Goal: Transaction & Acquisition: Purchase product/service

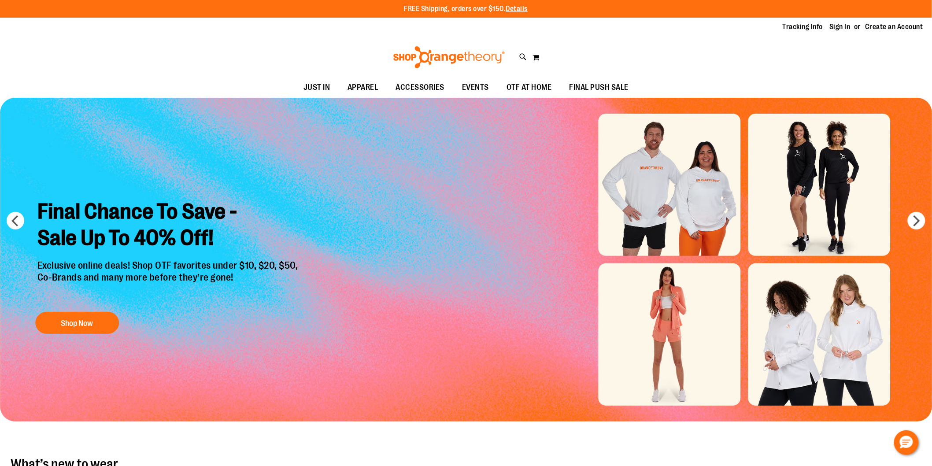
type input "**********"
click at [687, 174] on img "Slide 1 of 6" at bounding box center [466, 260] width 933 height 324
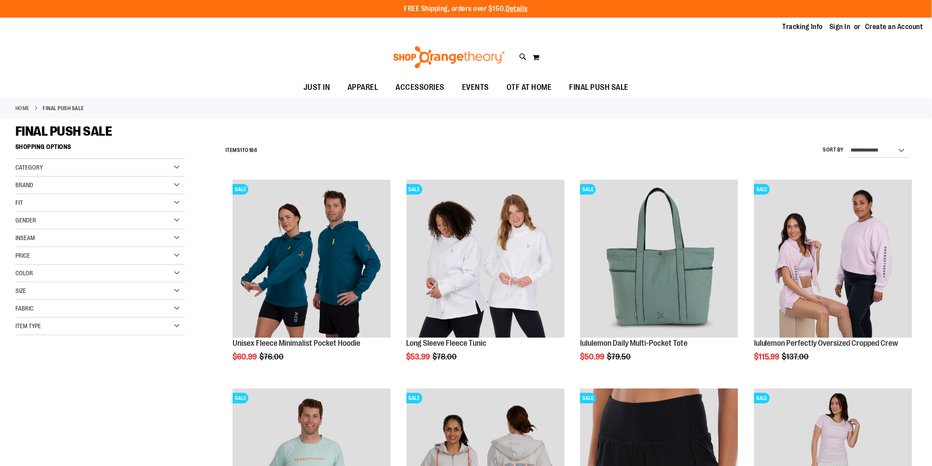
type input "**********"
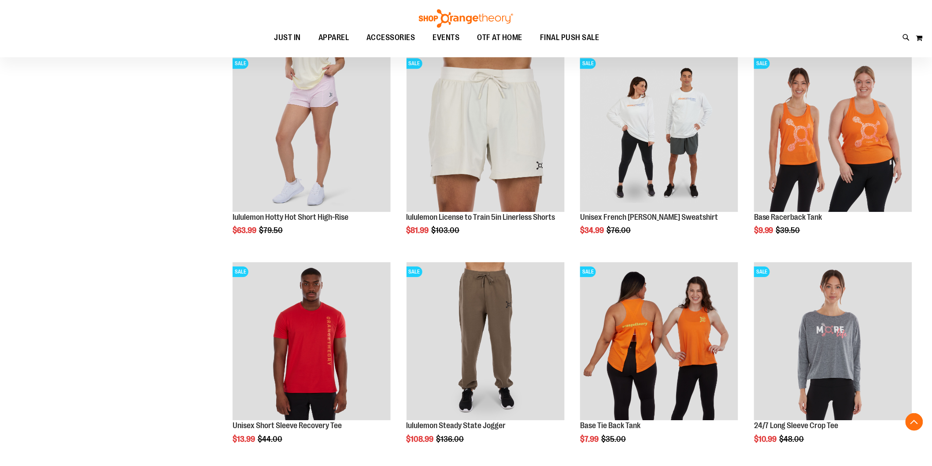
scroll to position [1015, 0]
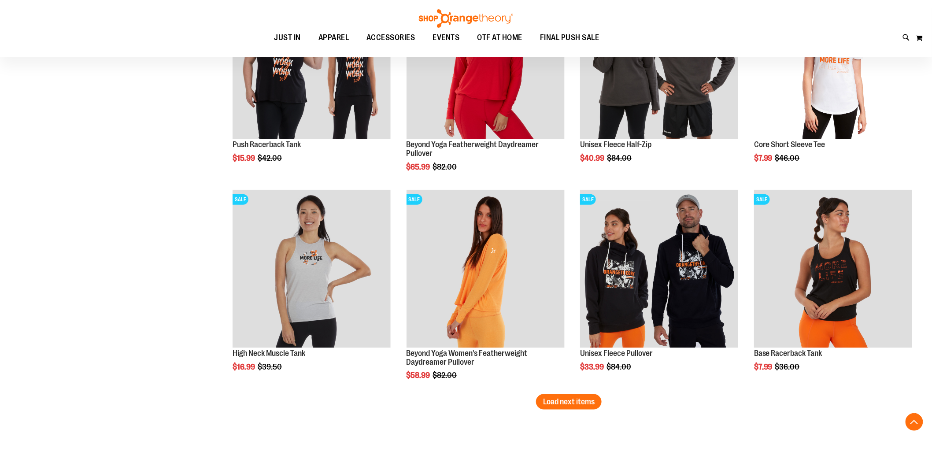
scroll to position [1680, 0]
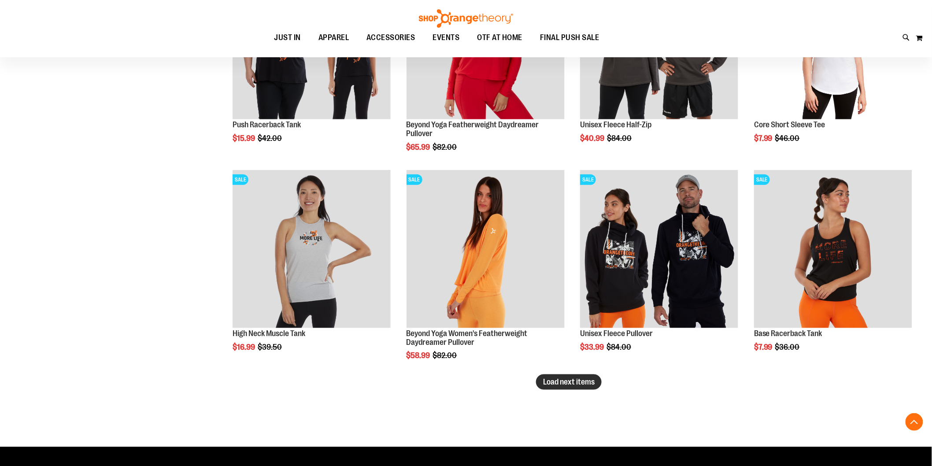
click at [571, 375] on button "Load next items" at bounding box center [569, 381] width 66 height 15
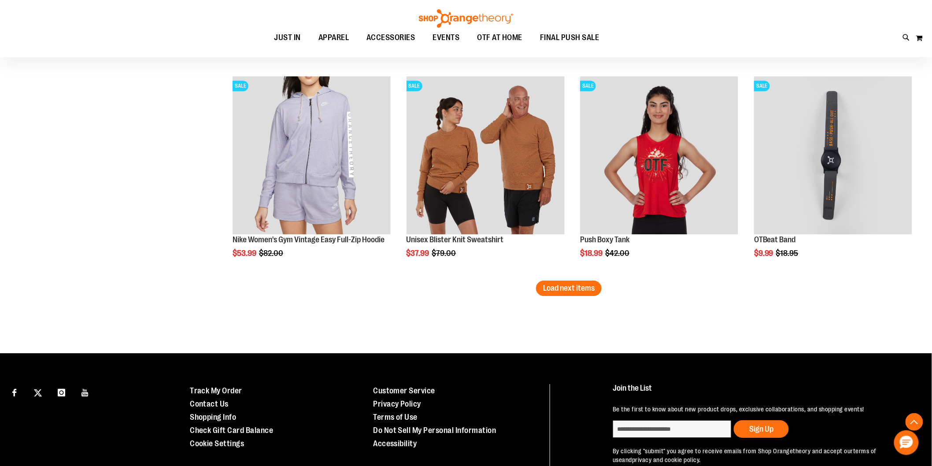
scroll to position [2406, 0]
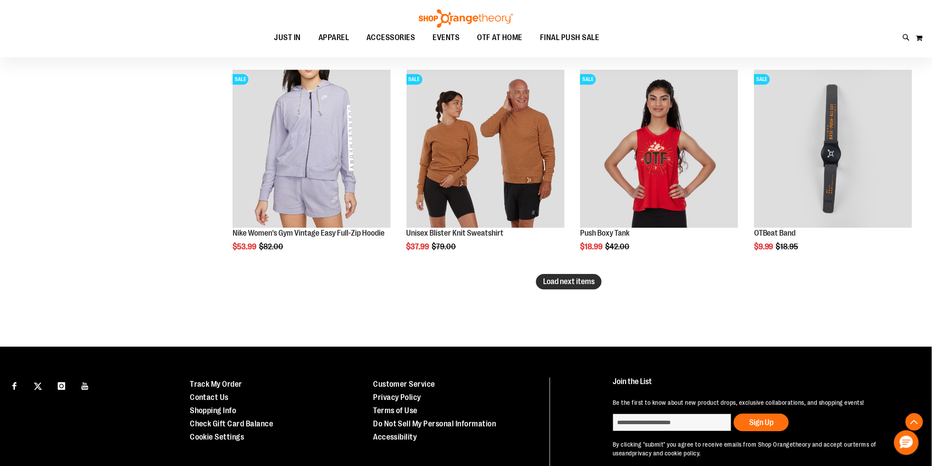
click at [588, 281] on span "Load next items" at bounding box center [569, 281] width 52 height 9
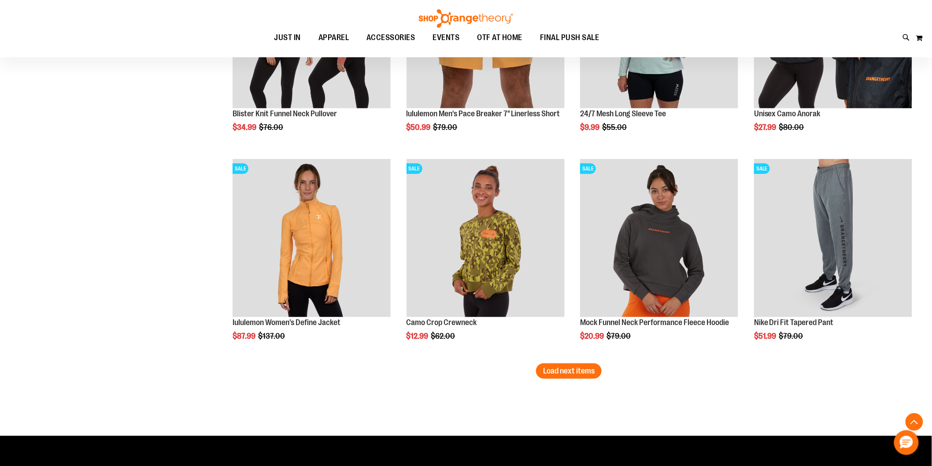
scroll to position [2947, 0]
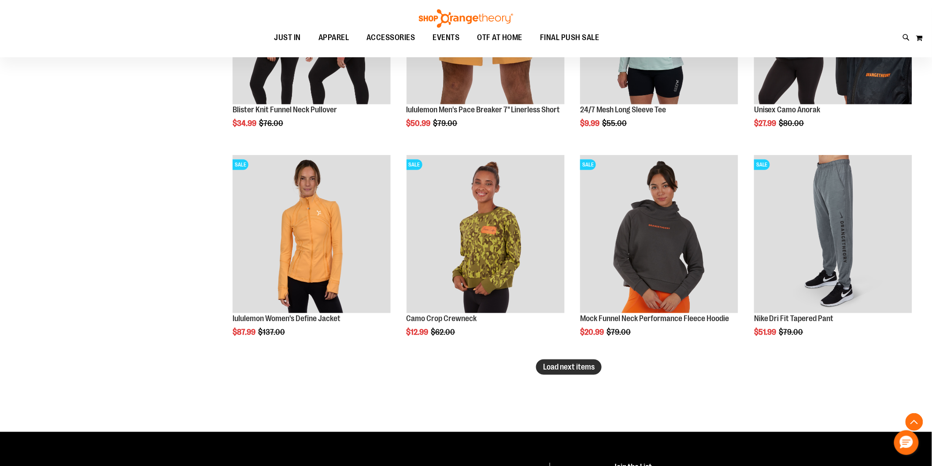
click at [581, 367] on span "Load next items" at bounding box center [569, 367] width 52 height 9
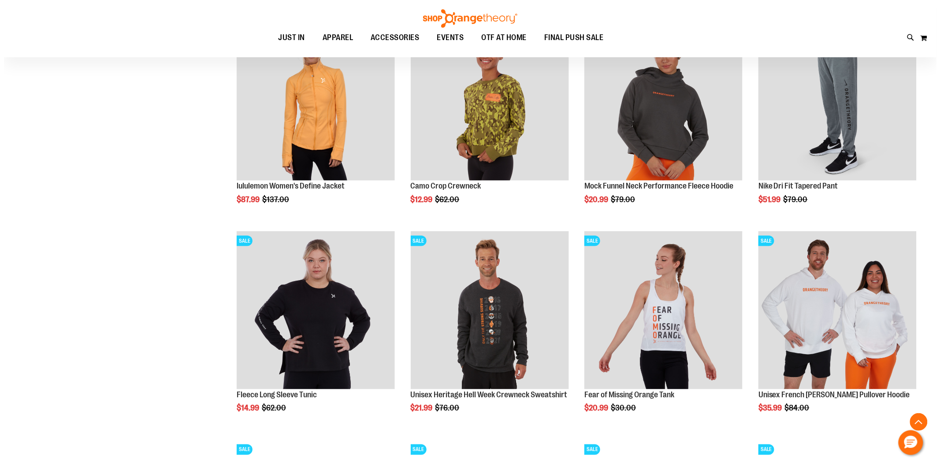
scroll to position [3103, 0]
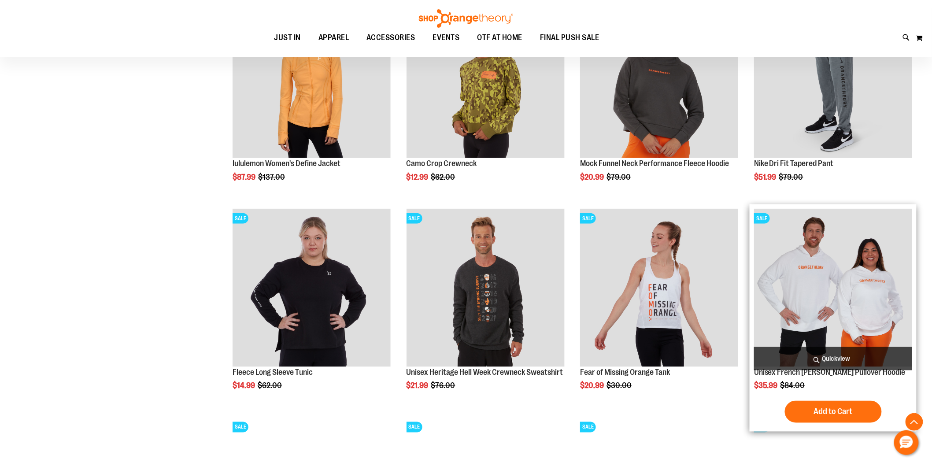
click at [846, 355] on span "Quickview" at bounding box center [833, 358] width 158 height 23
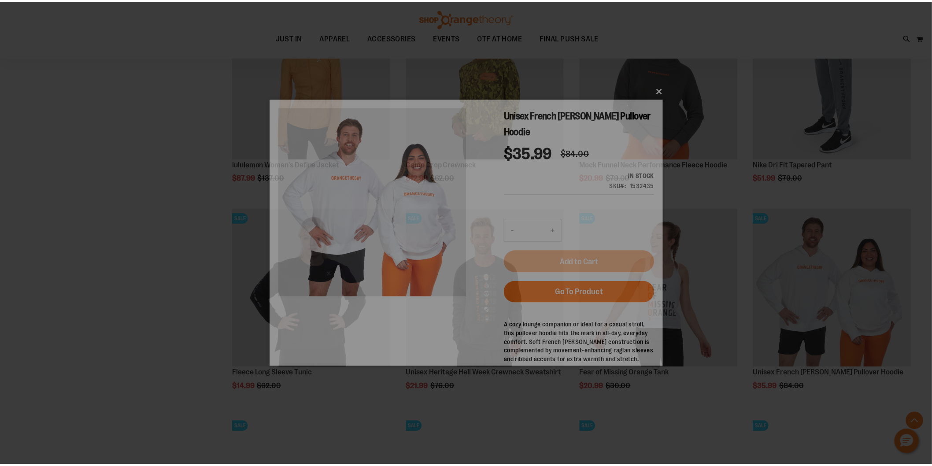
scroll to position [0, 0]
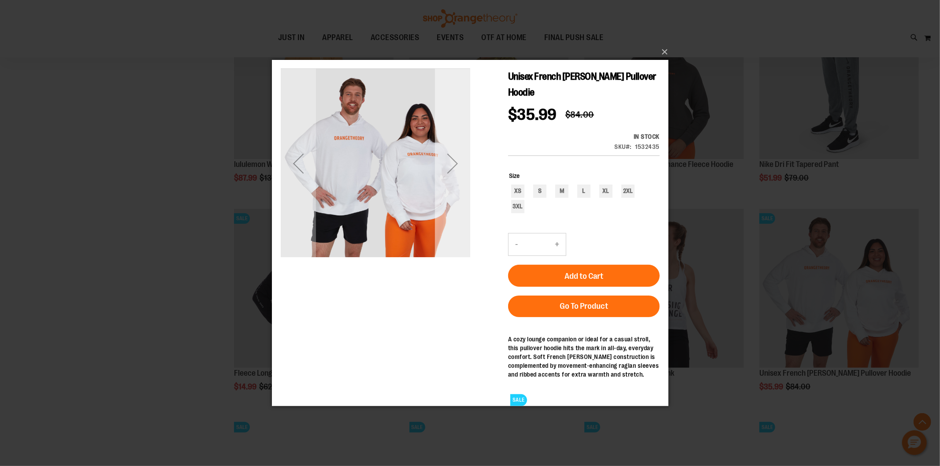
click at [447, 163] on div "Next" at bounding box center [451, 162] width 35 height 35
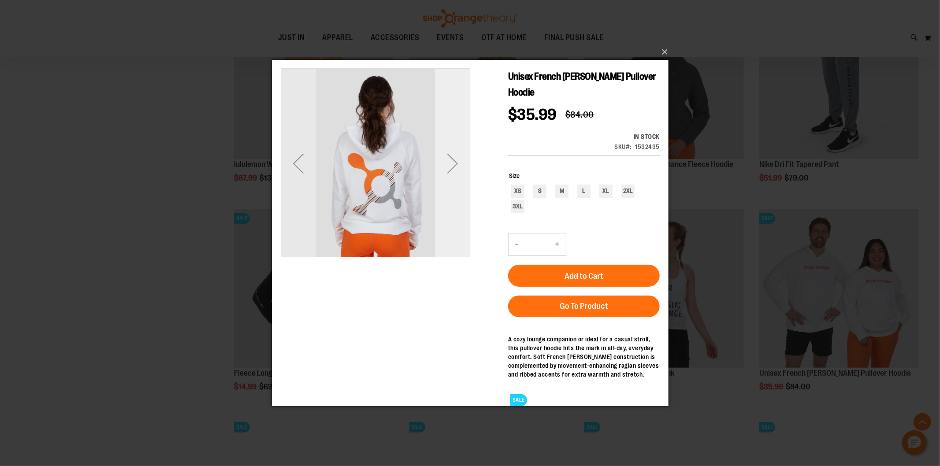
click at [447, 163] on div "Next" at bounding box center [451, 162] width 35 height 35
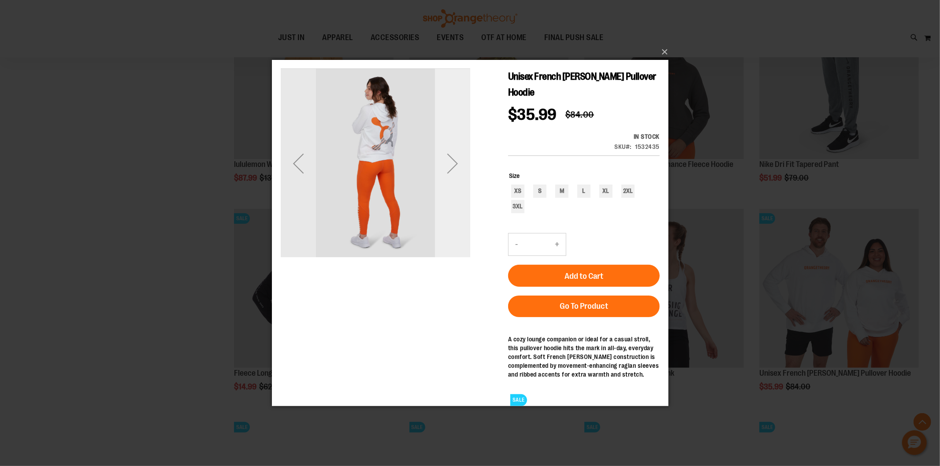
click at [447, 163] on div "Next" at bounding box center [451, 162] width 35 height 35
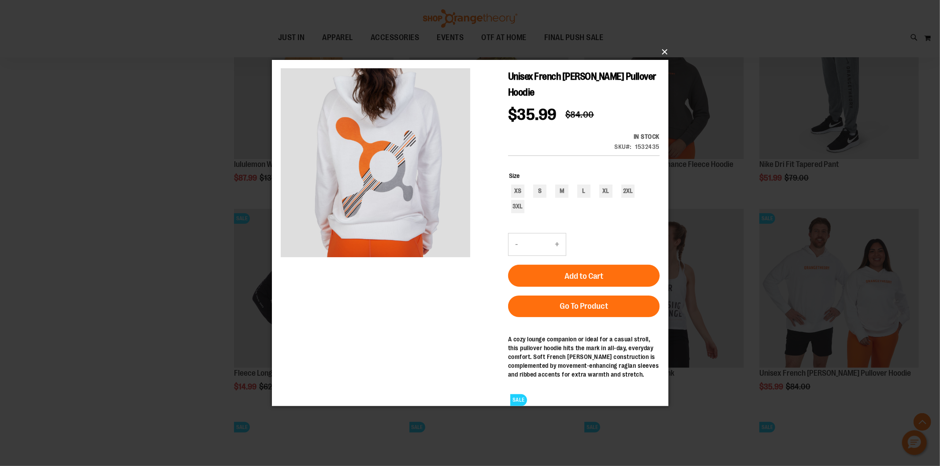
click at [659, 53] on button "×" at bounding box center [472, 51] width 397 height 19
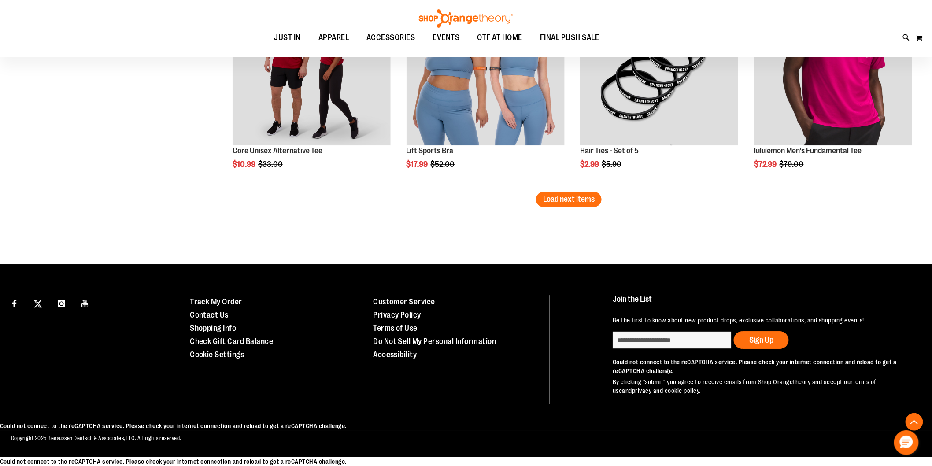
scroll to position [2733, 0]
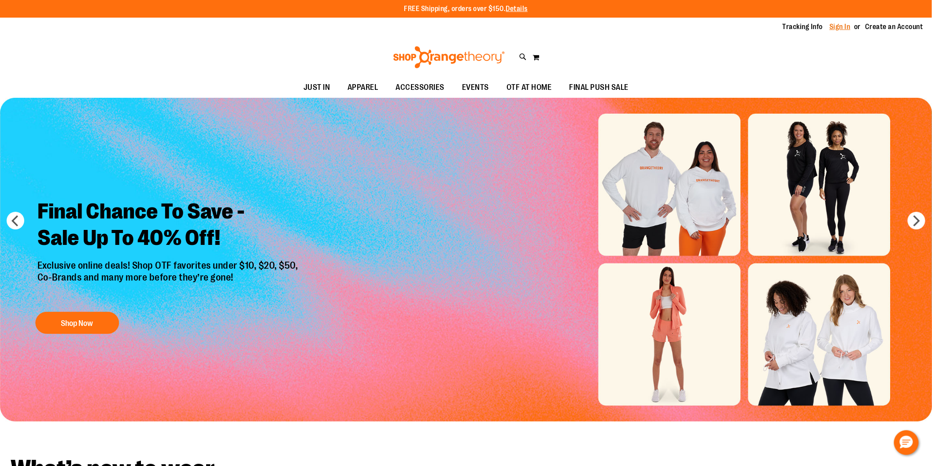
type input "**********"
click at [842, 23] on link "Sign In" at bounding box center [840, 27] width 21 height 10
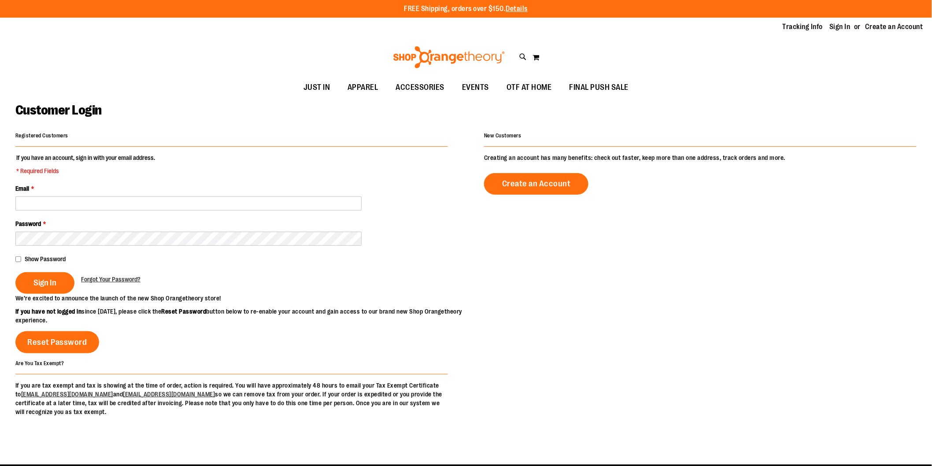
type input "**********"
click at [191, 200] on input "**********" at bounding box center [188, 203] width 346 height 14
click at [52, 284] on span "Sign In" at bounding box center [44, 283] width 23 height 10
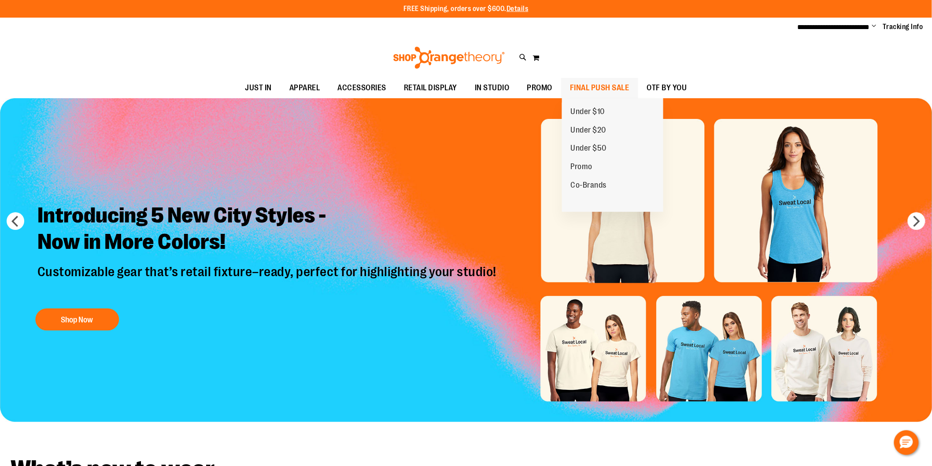
type input "**********"
click at [605, 84] on span "FINAL PUSH SALE" at bounding box center [599, 88] width 59 height 20
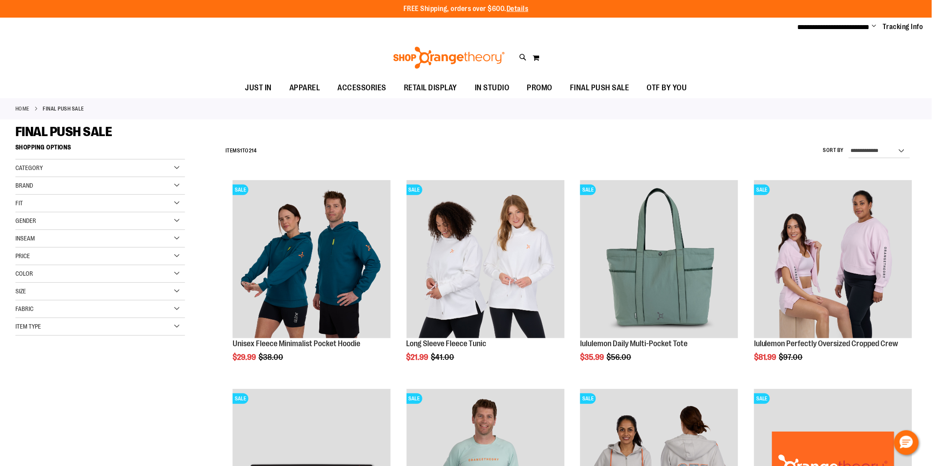
type input "**********"
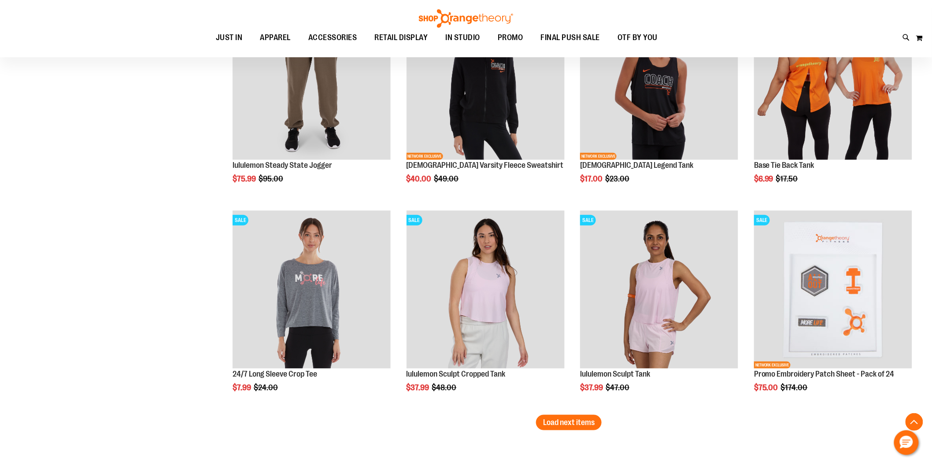
scroll to position [1668, 0]
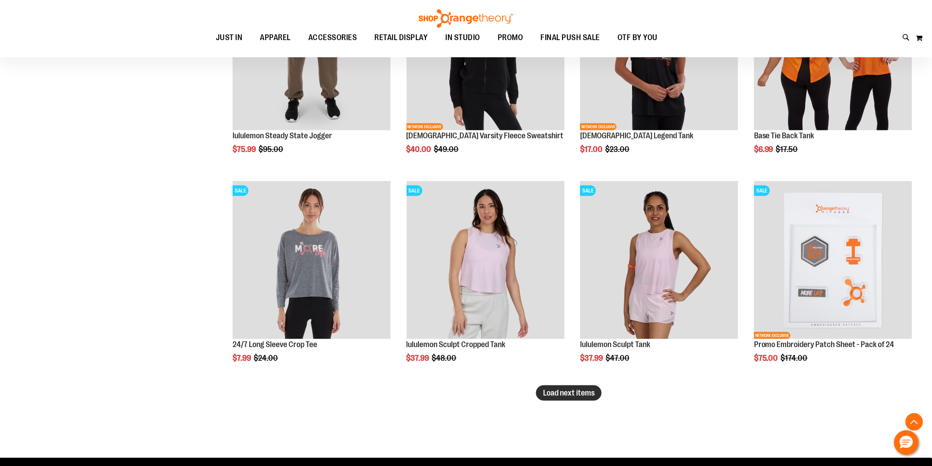
click at [586, 396] on span "Load next items" at bounding box center [569, 393] width 52 height 9
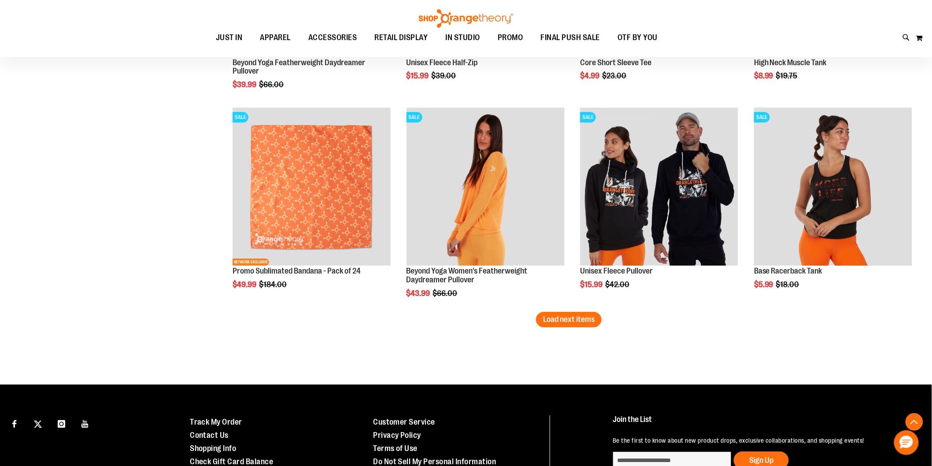
scroll to position [2371, 0]
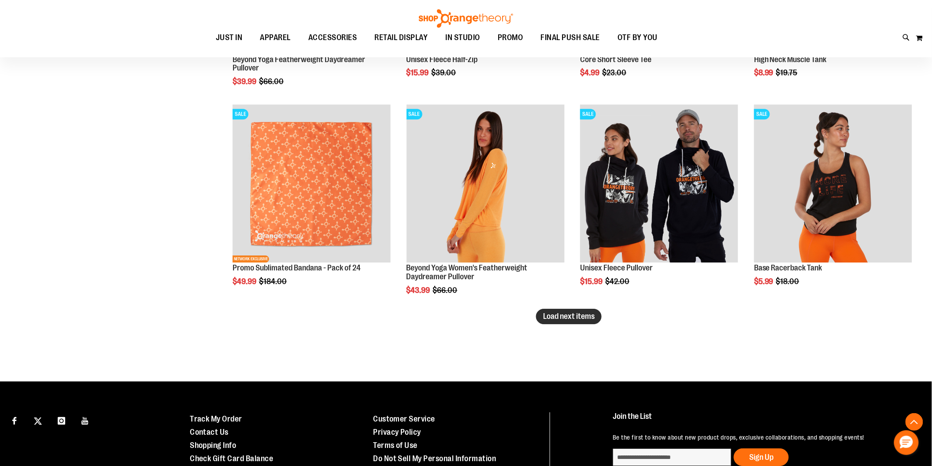
click at [583, 315] on span "Load next items" at bounding box center [569, 316] width 52 height 9
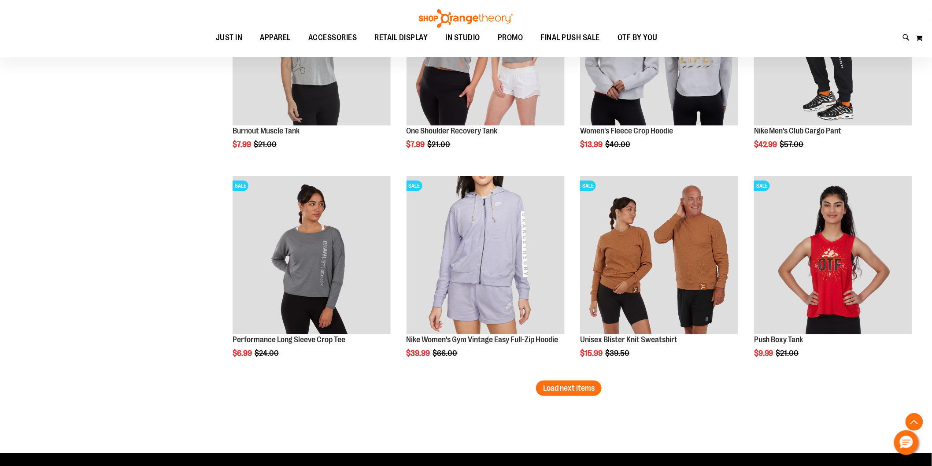
scroll to position [3019, 0]
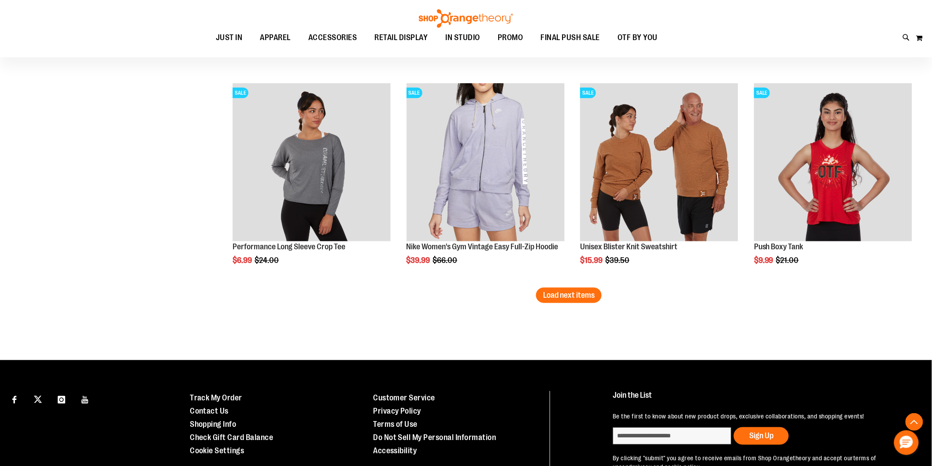
drag, startPoint x: 578, startPoint y: 294, endPoint x: 581, endPoint y: 300, distance: 6.5
click at [579, 297] on span "Load next items" at bounding box center [569, 295] width 52 height 9
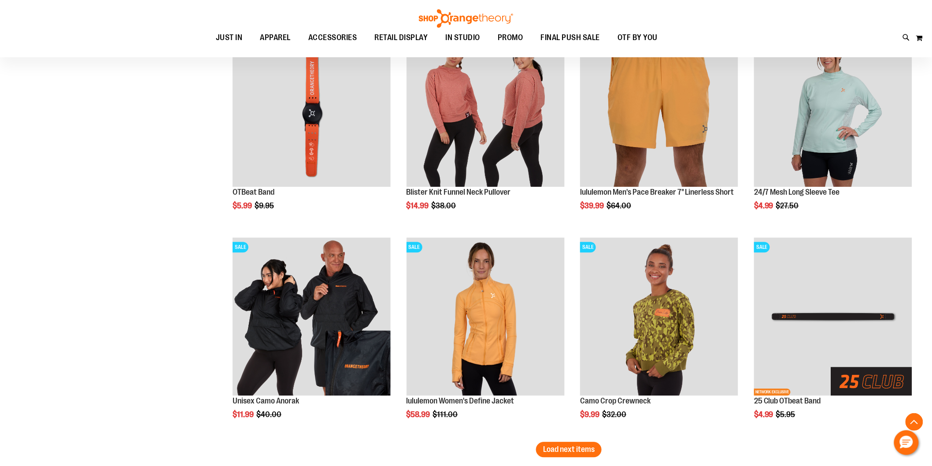
scroll to position [3508, 0]
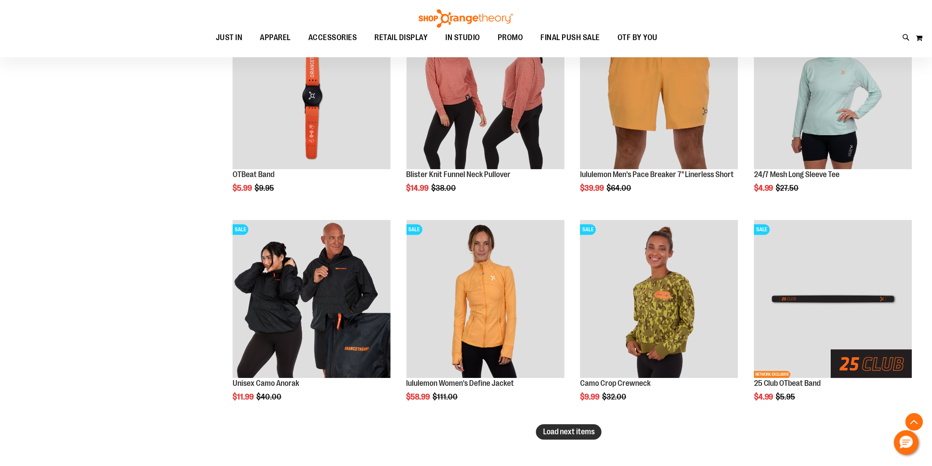
click at [582, 434] on span "Load next items" at bounding box center [569, 431] width 52 height 9
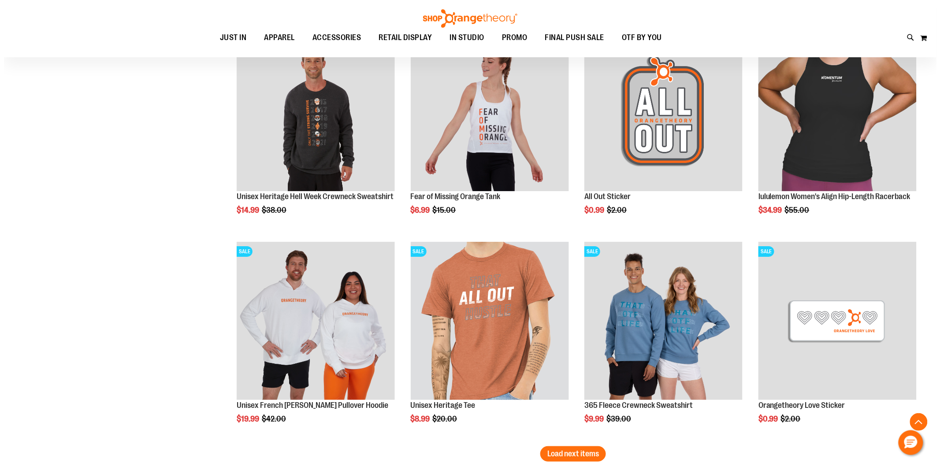
scroll to position [4139, 0]
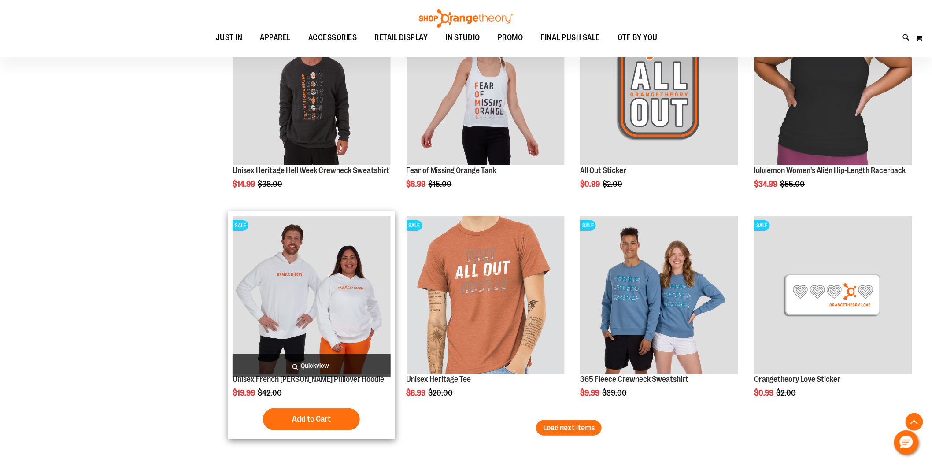
click at [344, 368] on span "Quickview" at bounding box center [312, 365] width 158 height 23
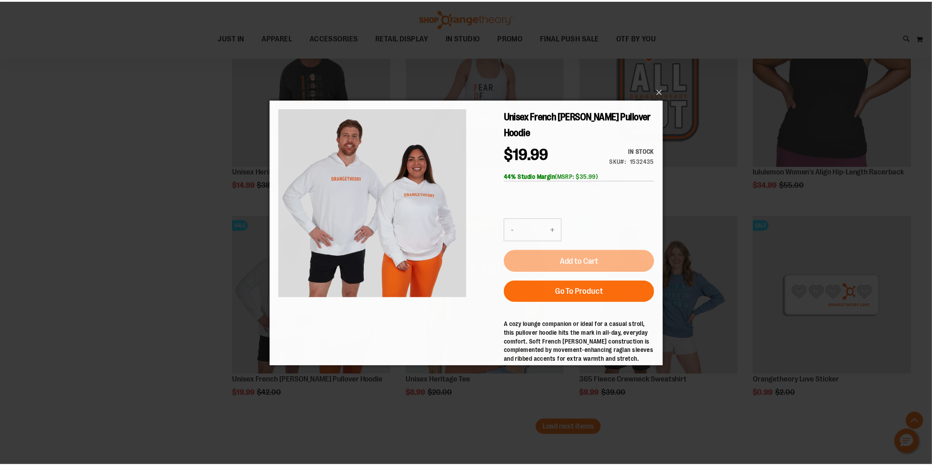
scroll to position [0, 0]
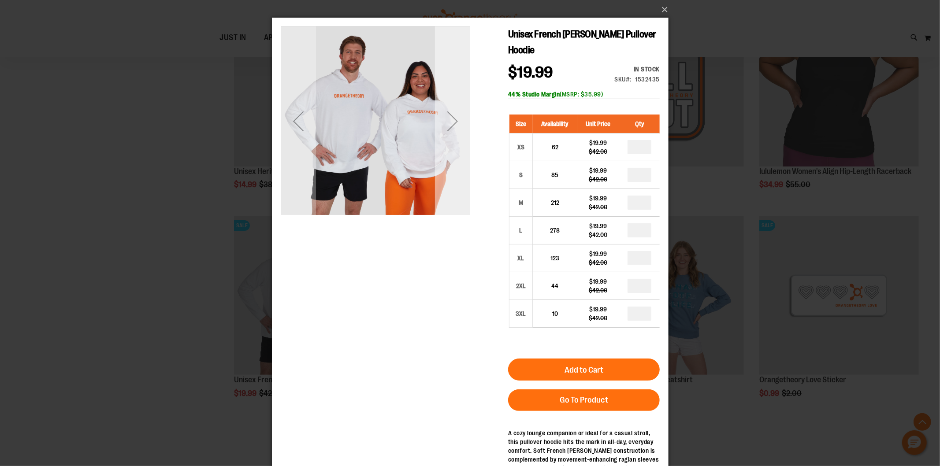
click at [456, 122] on div "Next" at bounding box center [451, 121] width 35 height 35
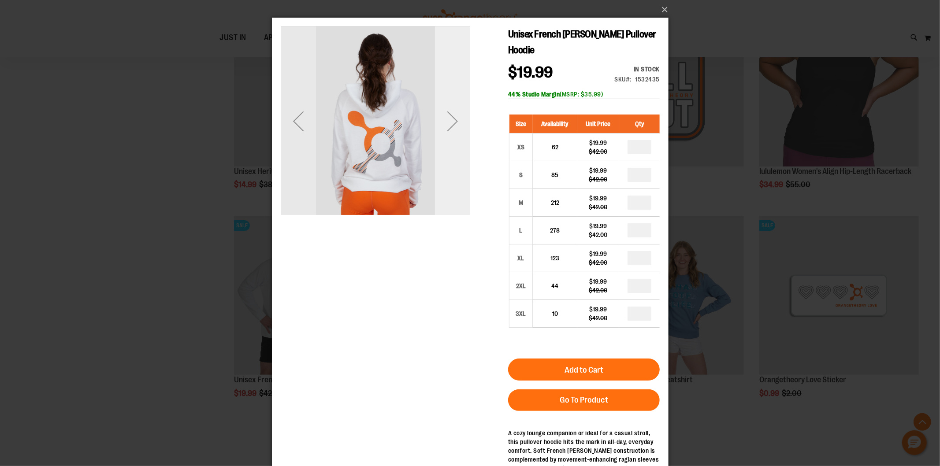
click at [456, 122] on div "Next" at bounding box center [451, 121] width 35 height 35
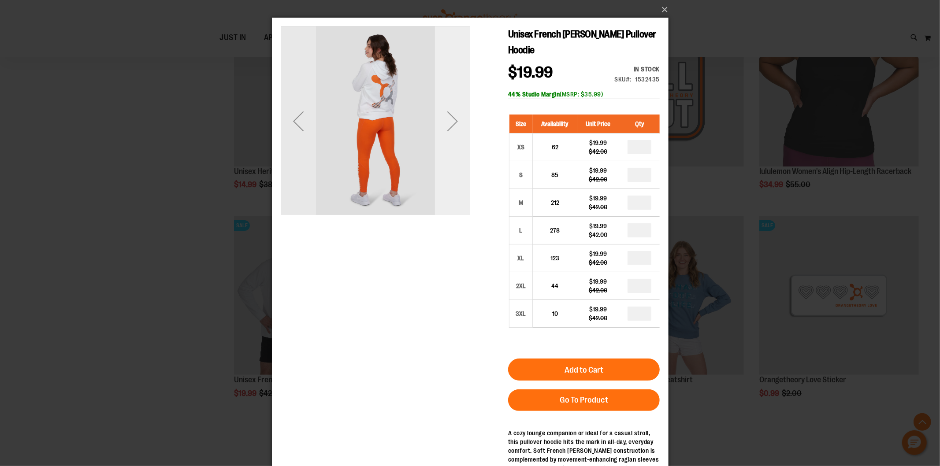
click at [456, 122] on div "Next" at bounding box center [451, 121] width 35 height 35
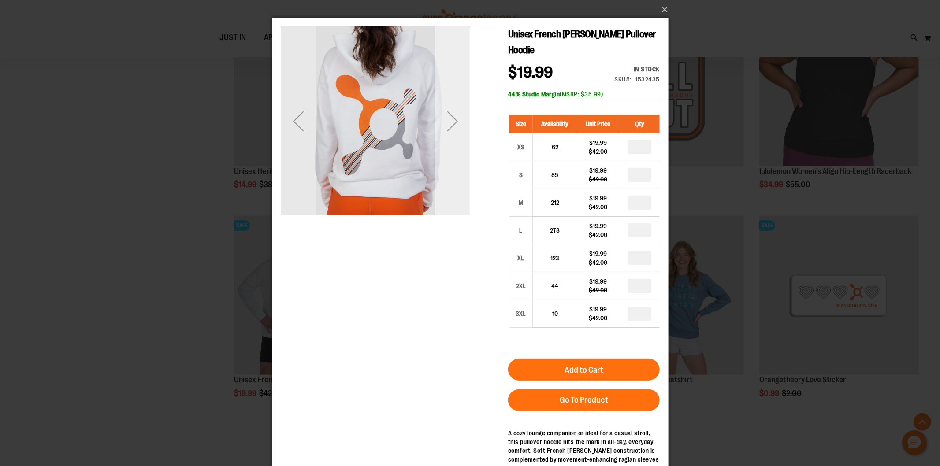
click at [456, 122] on div "Next" at bounding box center [451, 121] width 35 height 35
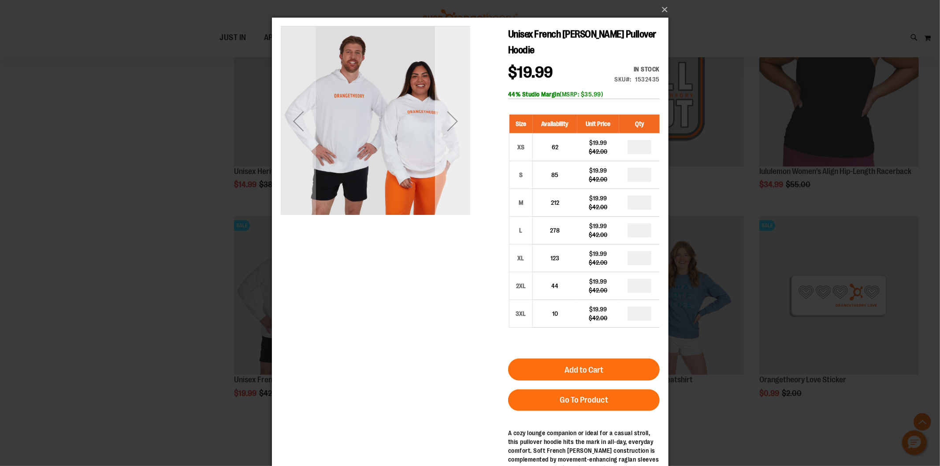
click at [456, 122] on div "Next" at bounding box center [451, 121] width 35 height 35
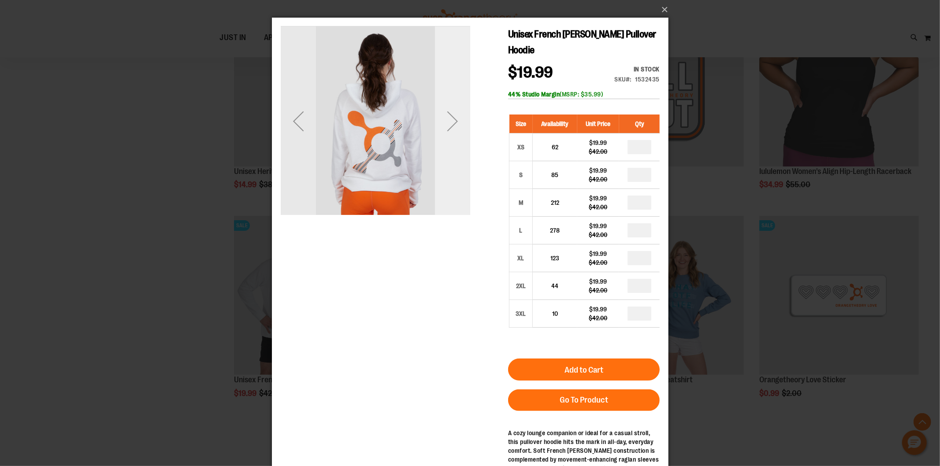
click at [456, 122] on div "Next" at bounding box center [451, 121] width 35 height 35
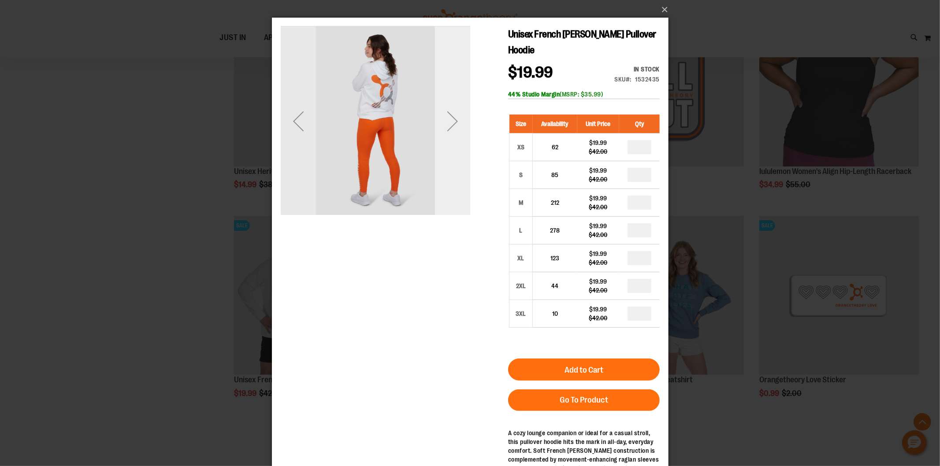
click at [456, 122] on div "Next" at bounding box center [451, 121] width 35 height 35
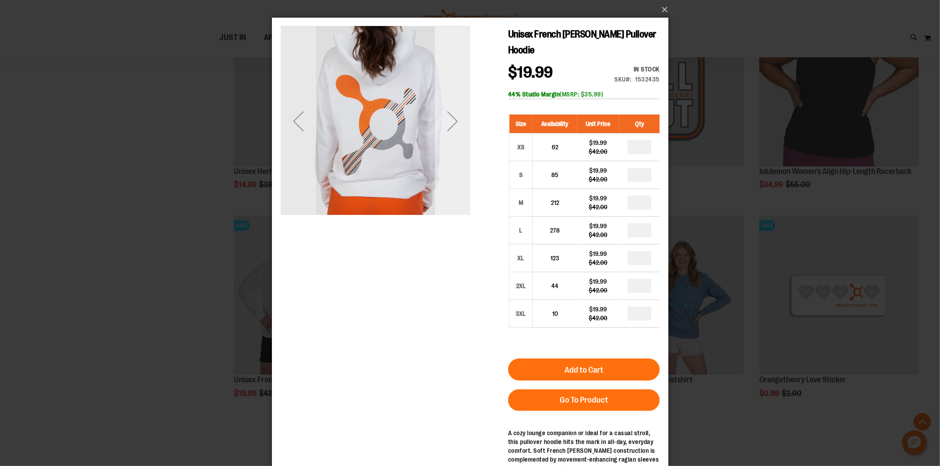
click at [456, 122] on div "Next" at bounding box center [451, 121] width 35 height 35
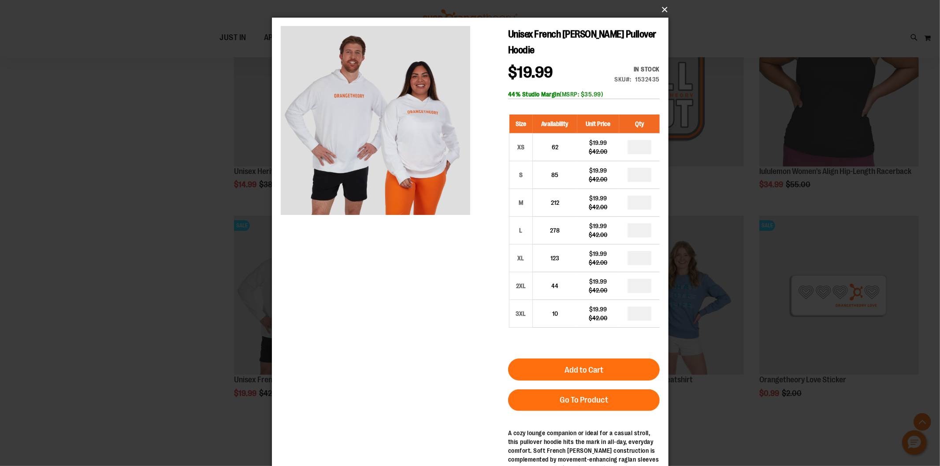
click at [665, 14] on button "×" at bounding box center [472, 9] width 397 height 19
